Goal: Information Seeking & Learning: Learn about a topic

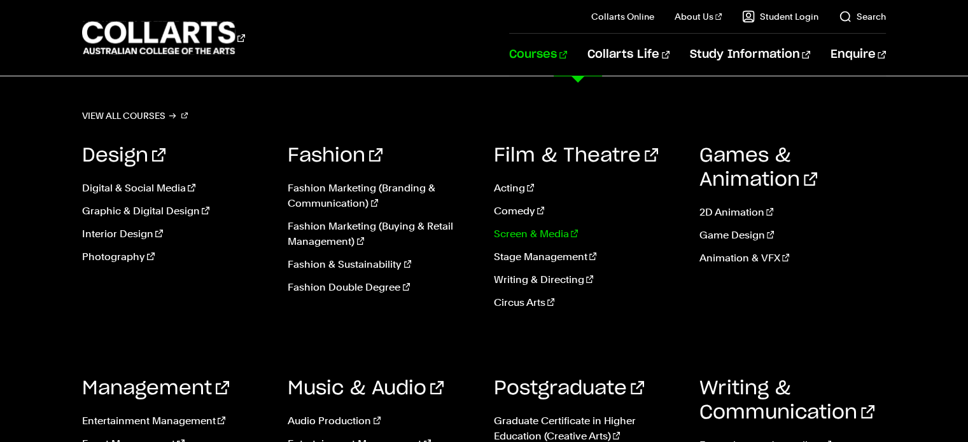
click at [533, 233] on link "Screen & Media" at bounding box center [587, 234] width 187 height 15
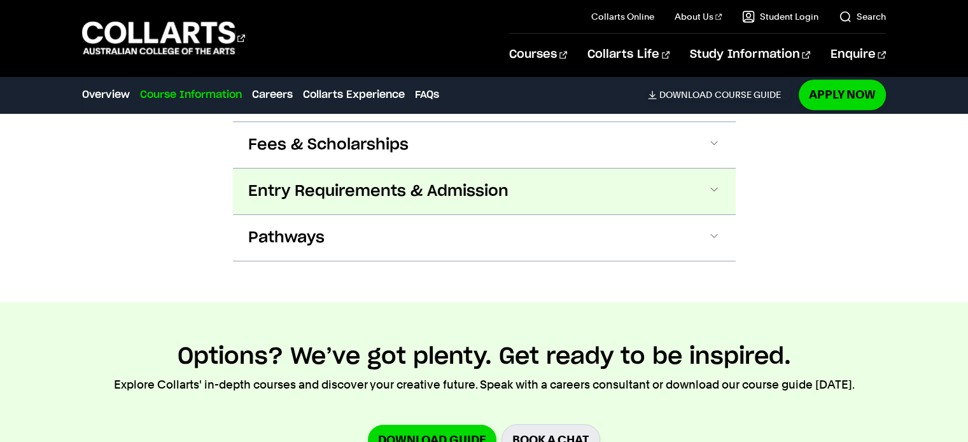
click at [489, 177] on button "Entry Requirements & Admission" at bounding box center [484, 192] width 503 height 46
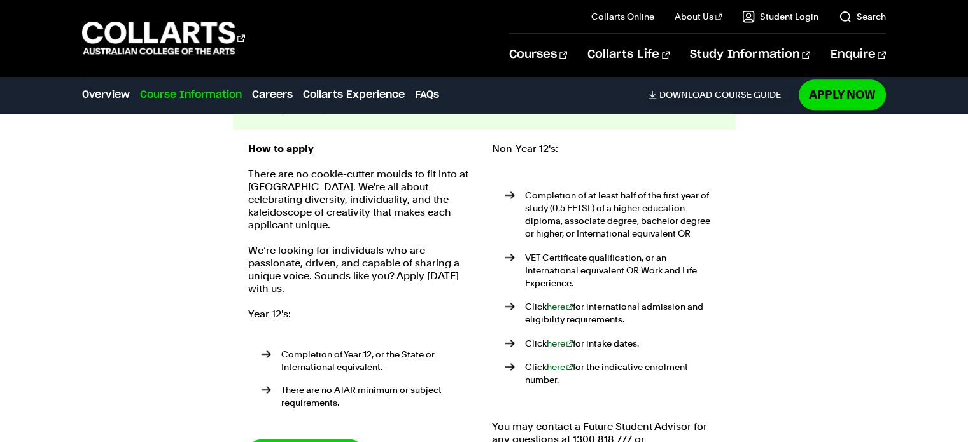
scroll to position [1422, 0]
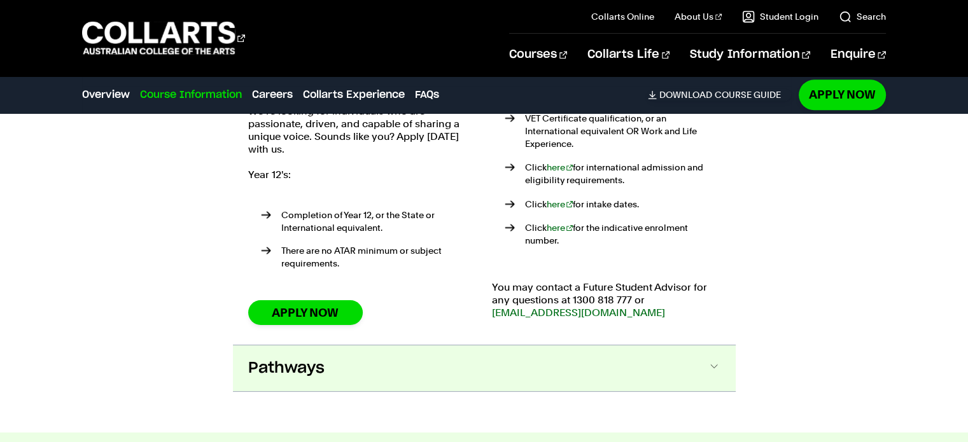
click at [661, 356] on button "Pathways" at bounding box center [484, 369] width 503 height 46
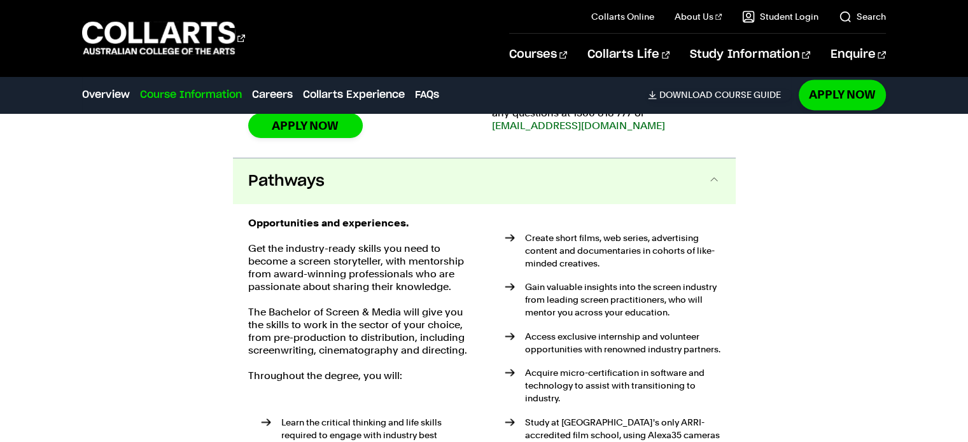
scroll to position [1749, 0]
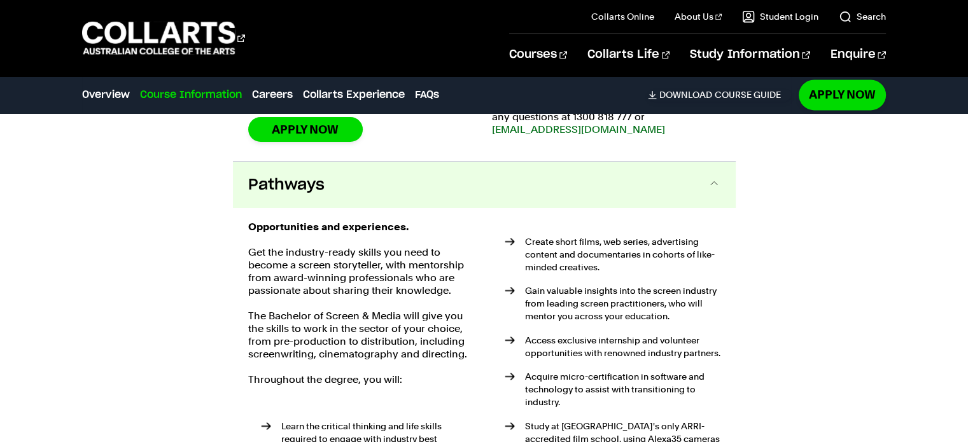
click at [623, 185] on button "Pathways" at bounding box center [484, 185] width 503 height 46
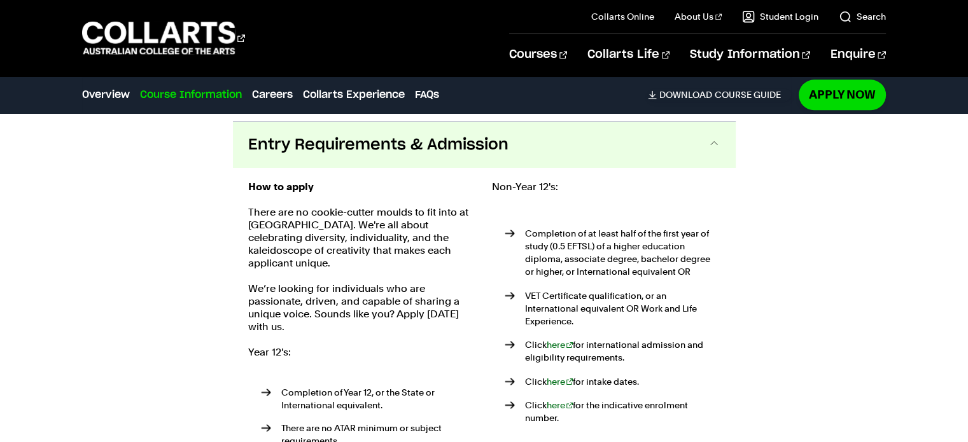
scroll to position [1388, 0]
click at [726, 260] on div "How to apply There are no cookie-cutter moulds to fit into at Collarts. We're a…" at bounding box center [484, 346] width 503 height 355
click at [749, 260] on div "Course Information Course Structure Bachelor of Screen & Media The Bachelor deg…" at bounding box center [484, 266] width 968 height 689
click at [747, 255] on div "Course Information Course Structure Bachelor of Screen & Media The Bachelor deg…" at bounding box center [484, 266] width 968 height 689
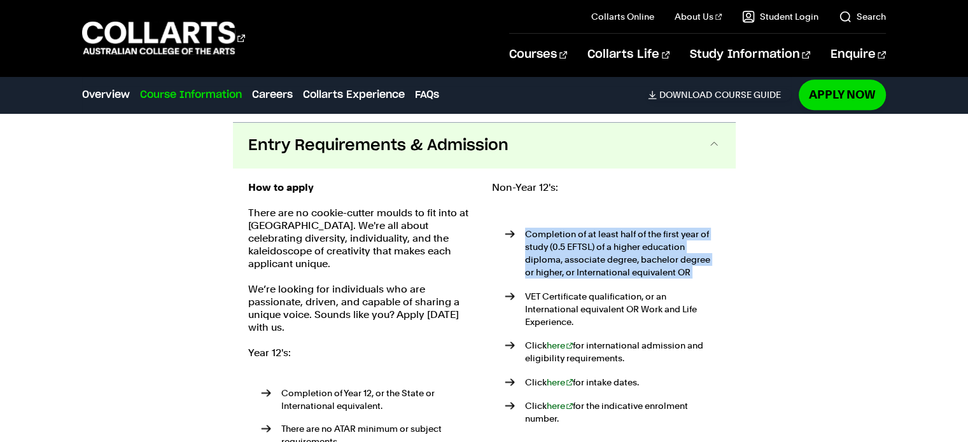
click at [747, 255] on div "Course Information Course Structure Bachelor of Screen & Media The Bachelor deg…" at bounding box center [484, 266] width 968 height 689
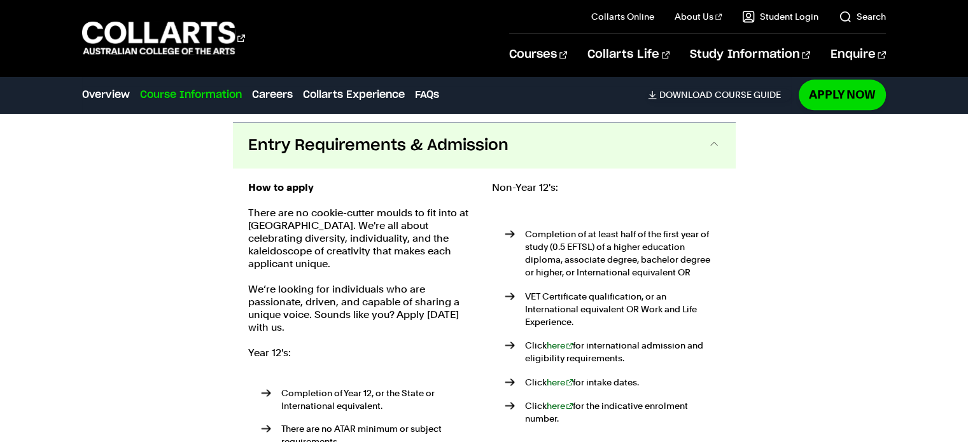
click at [565, 162] on button "Entry Requirements & Admission" at bounding box center [484, 146] width 503 height 46
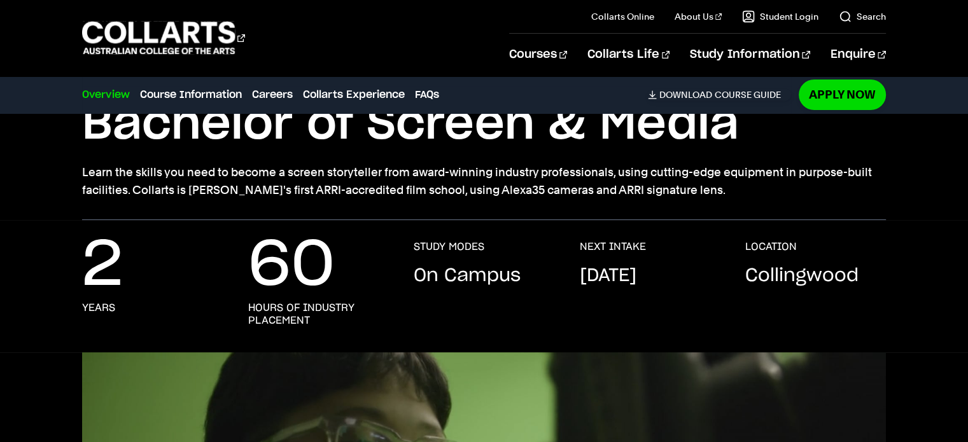
scroll to position [0, 0]
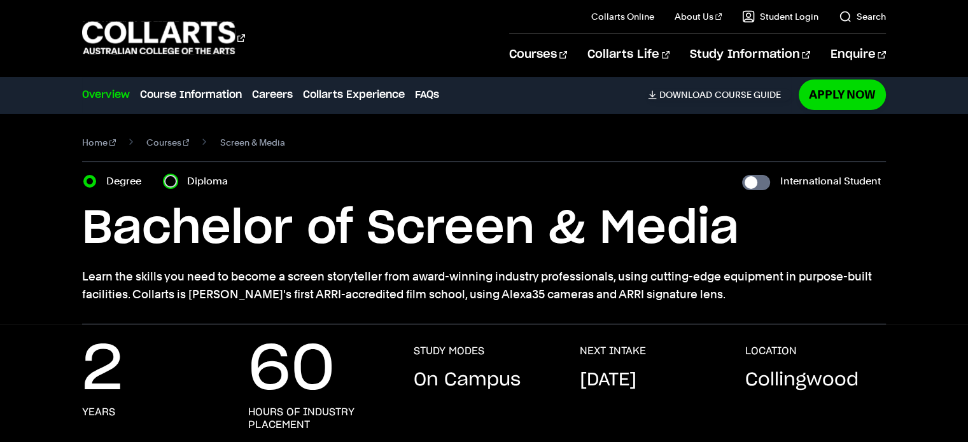
click at [172, 184] on input "Diploma" at bounding box center [170, 181] width 13 height 13
radio input "true"
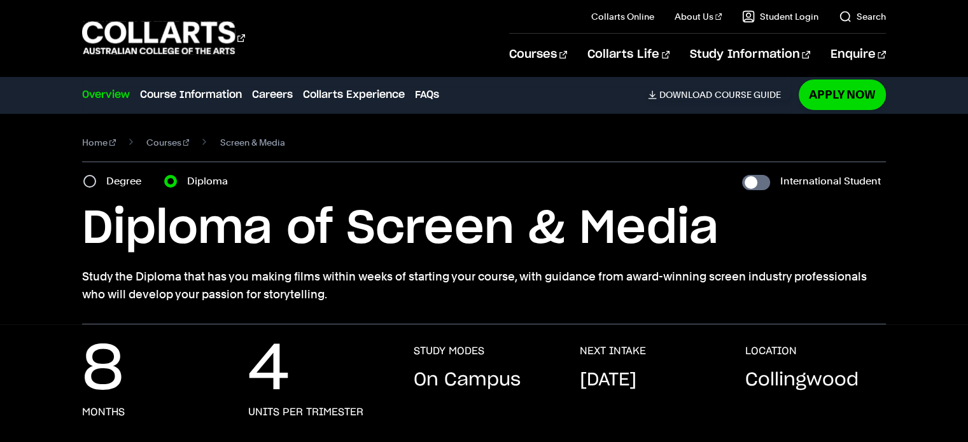
click at [96, 185] on div "Degree" at bounding box center [116, 182] width 66 height 18
click at [90, 183] on input "Degree" at bounding box center [89, 181] width 13 height 13
radio input "true"
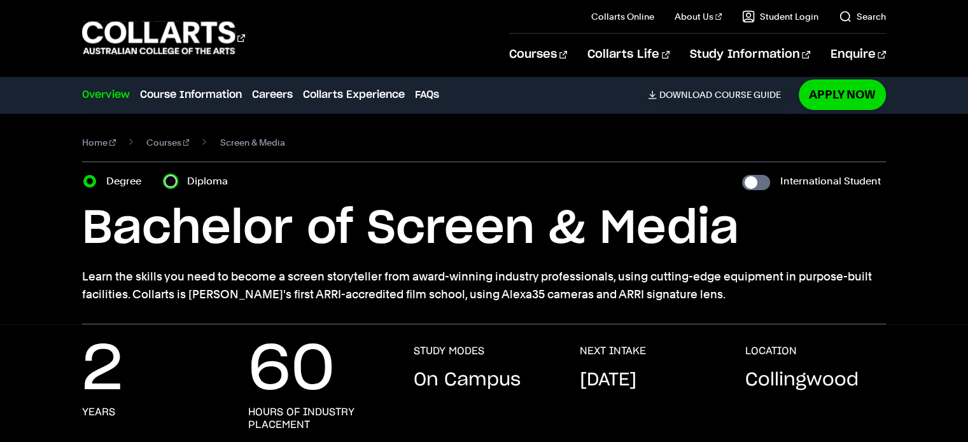
click at [173, 181] on input "Diploma" at bounding box center [170, 181] width 13 height 13
radio input "true"
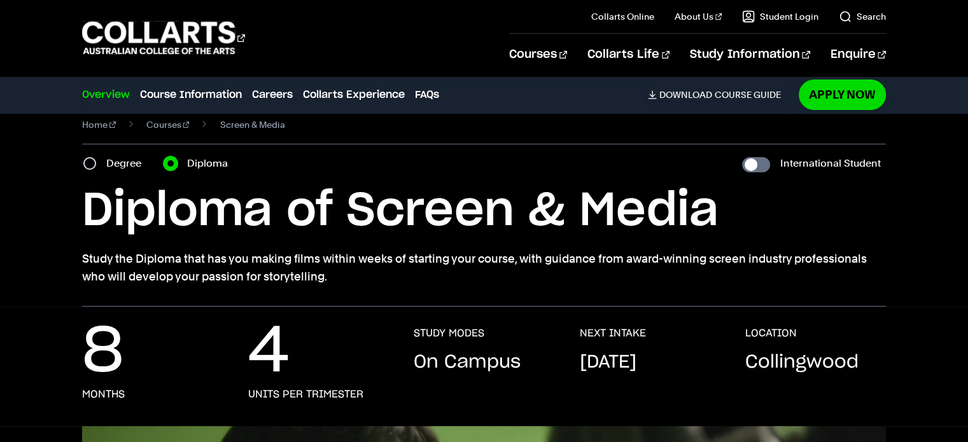
scroll to position [17, 0]
click at [96, 166] on div "Degree" at bounding box center [116, 164] width 66 height 18
click at [96, 160] on div "Degree" at bounding box center [116, 164] width 66 height 18
click at [92, 164] on input "Degree" at bounding box center [89, 164] width 13 height 13
radio input "true"
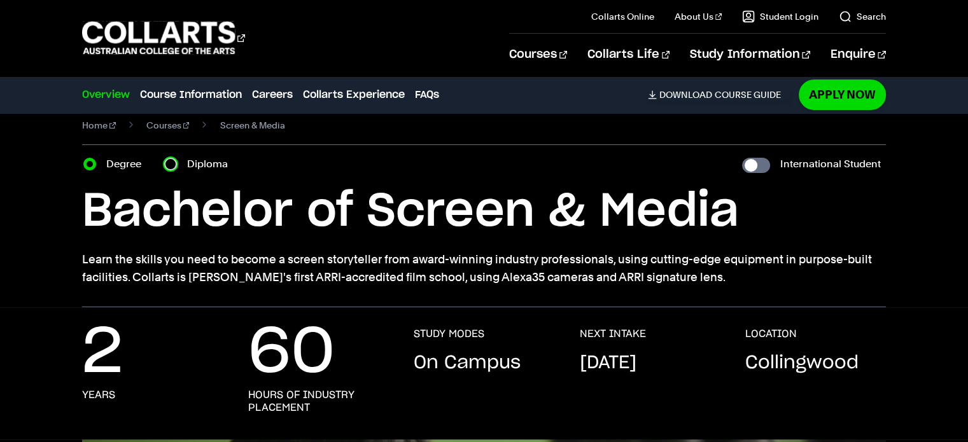
click at [173, 166] on input "Diploma" at bounding box center [170, 164] width 13 height 13
radio input "true"
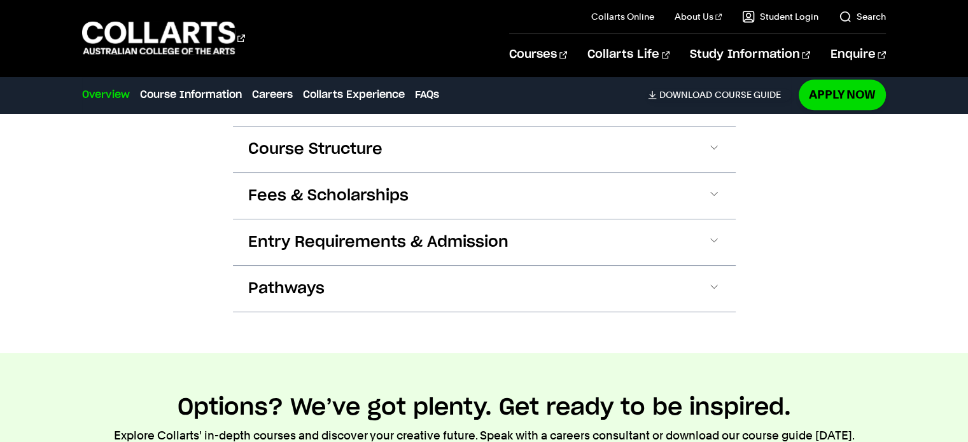
scroll to position [1278, 0]
click at [837, 90] on link "Apply Now" at bounding box center [842, 95] width 87 height 30
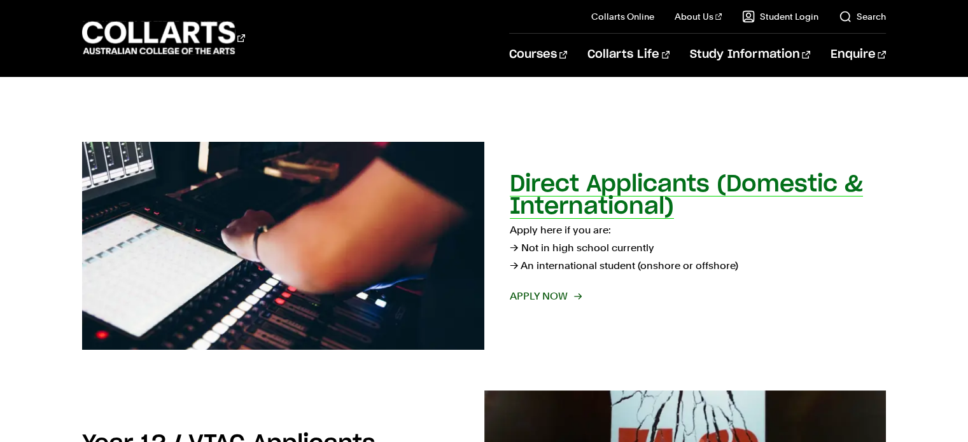
scroll to position [163, 0]
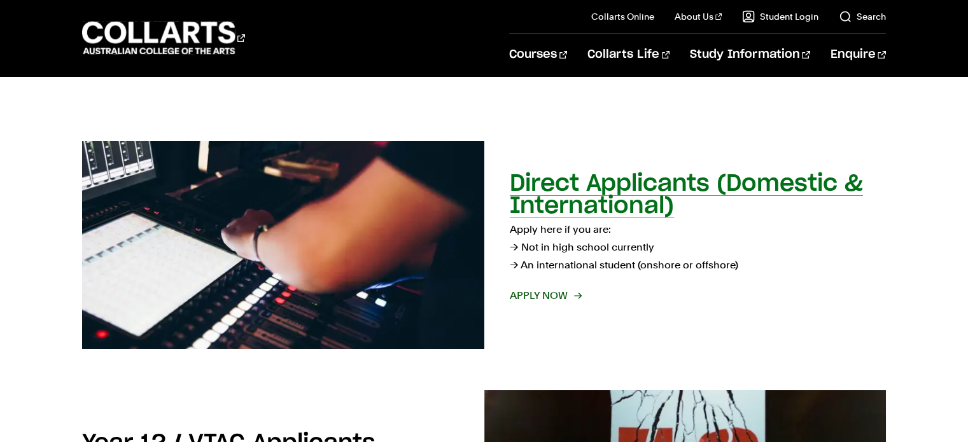
click at [549, 299] on span "Apply now" at bounding box center [545, 296] width 71 height 18
